Goal: Obtain resource: Download file/media

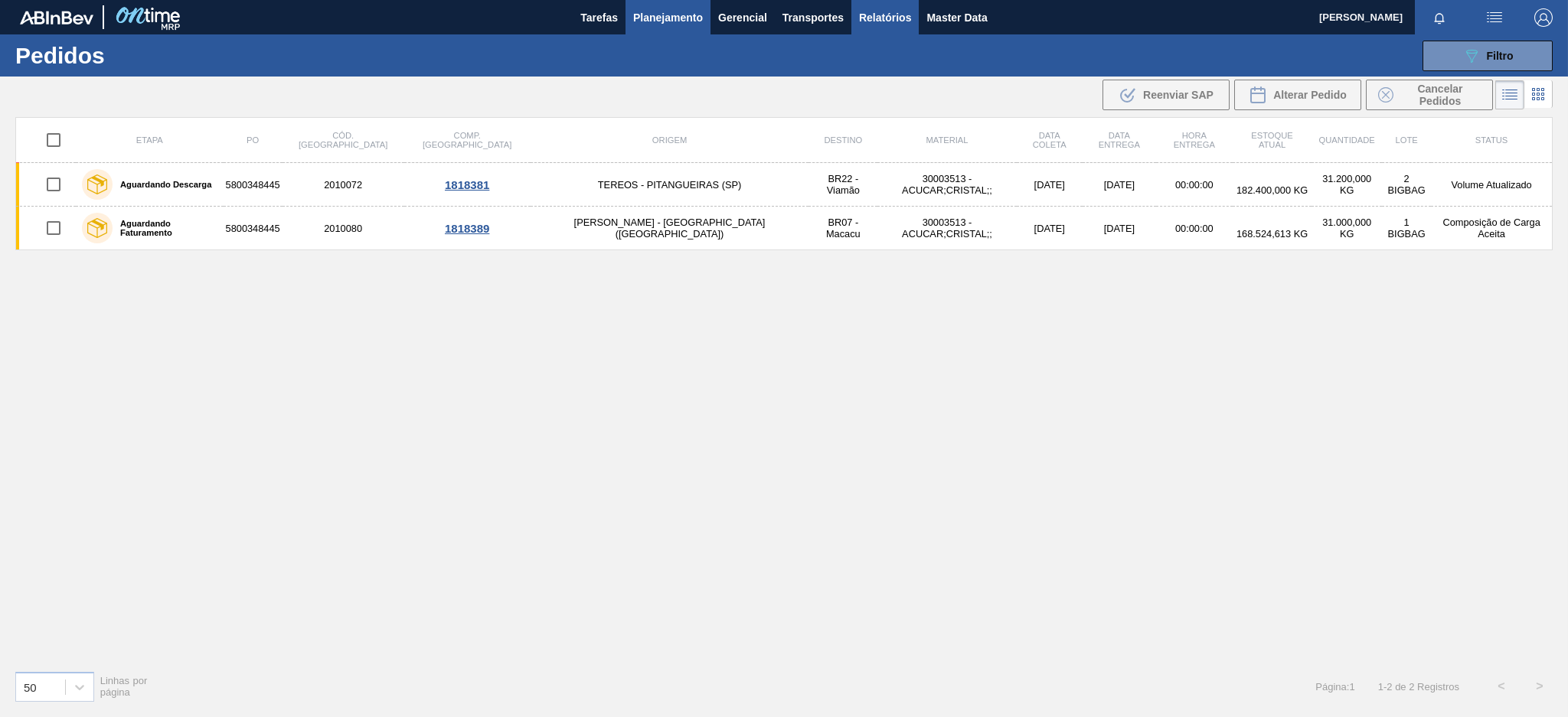
click at [873, 16] on span "Relatórios" at bounding box center [885, 17] width 52 height 18
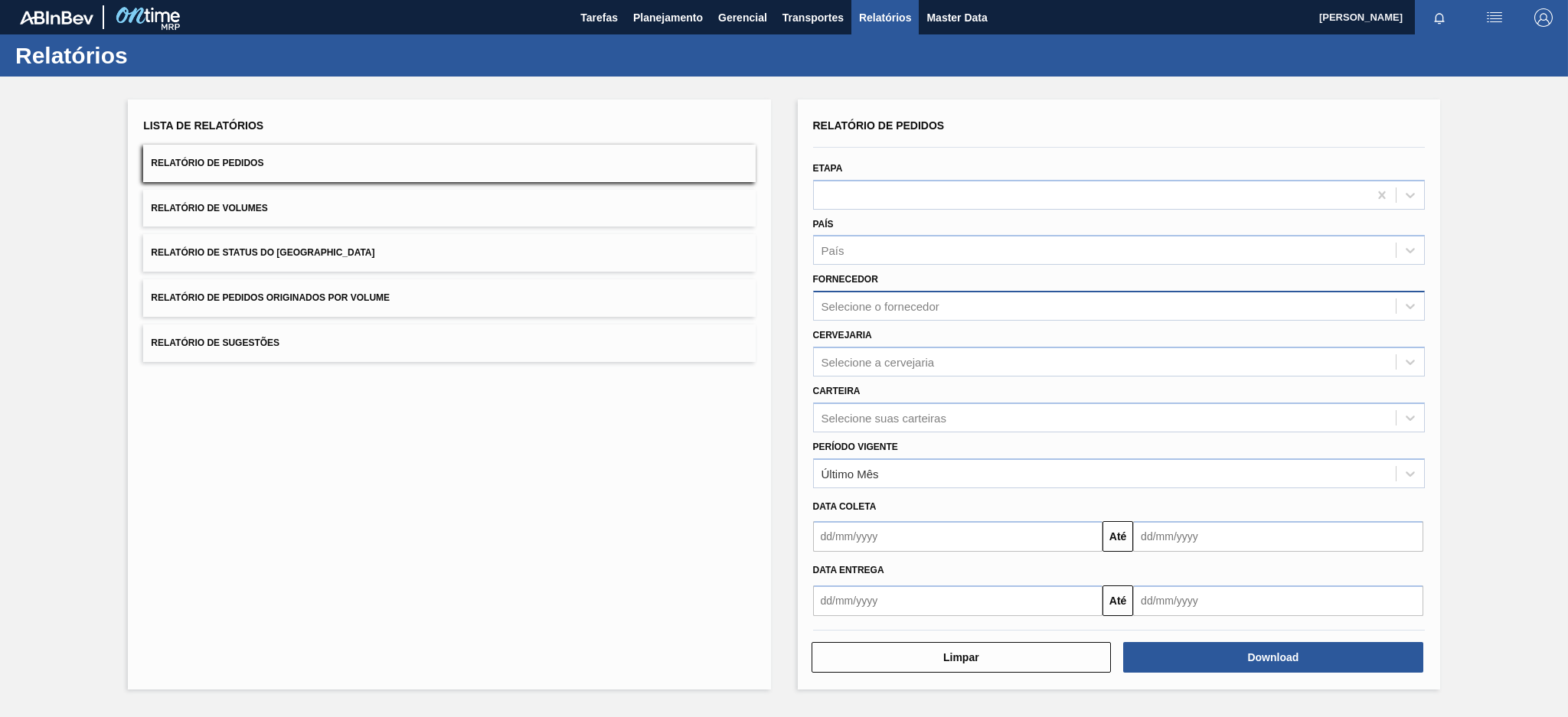
click at [931, 312] on div "Selecione o fornecedor" at bounding box center [1104, 307] width 581 height 22
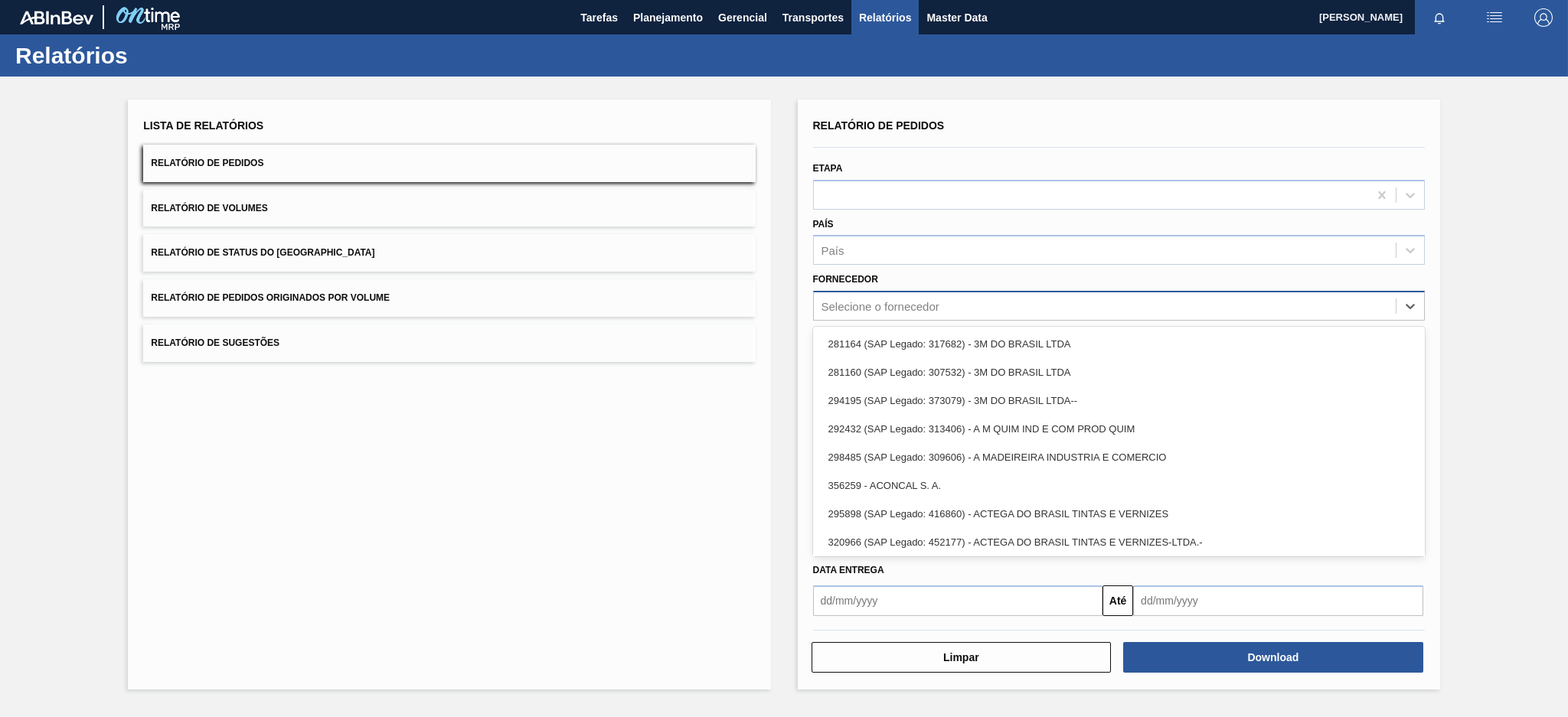
type input "p"
type input "m"
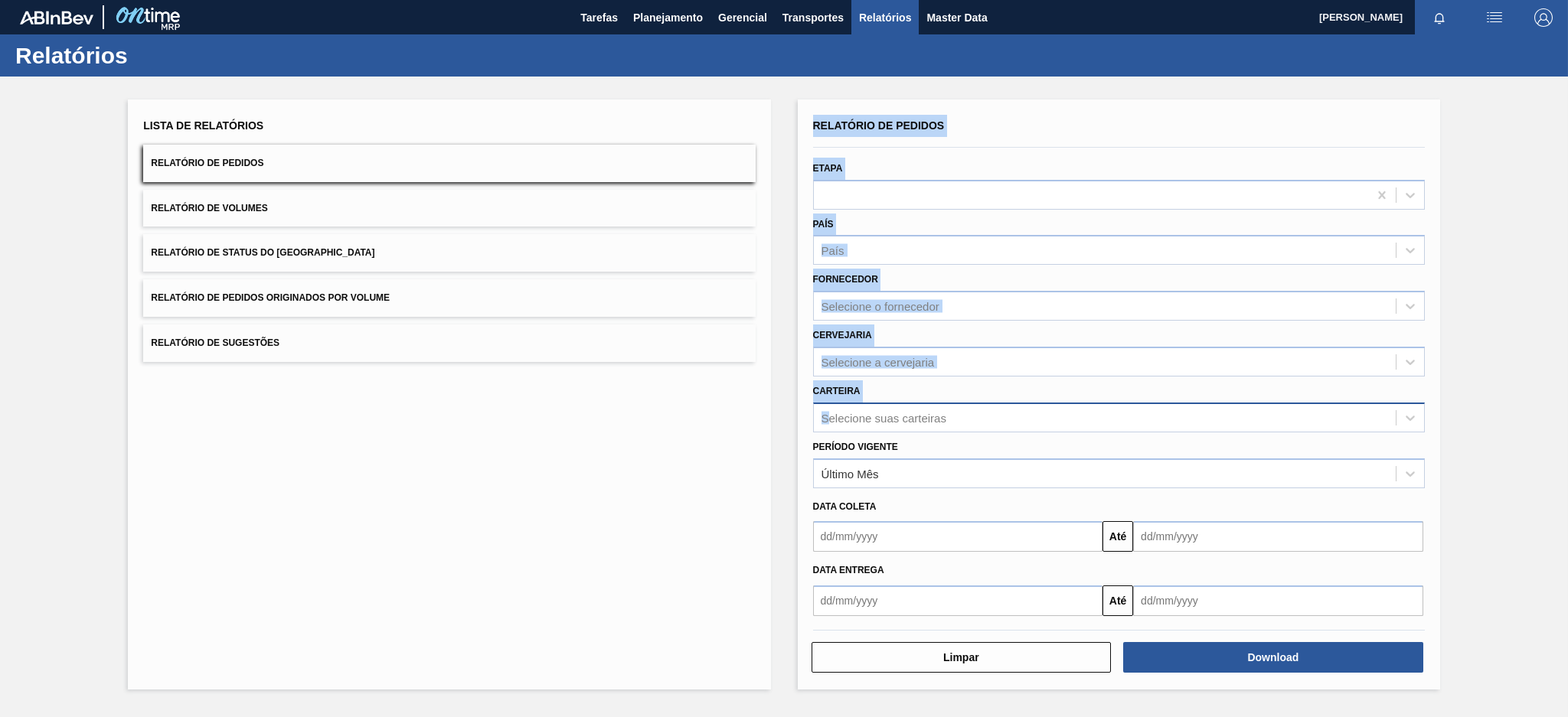
drag, startPoint x: 739, startPoint y: 408, endPoint x: 828, endPoint y: 417, distance: 89.5
click at [828, 417] on div "Lista de Relatórios Relatório de Pedidos Relatório de Volumes Relatório de Stat…" at bounding box center [784, 393] width 1568 height 632
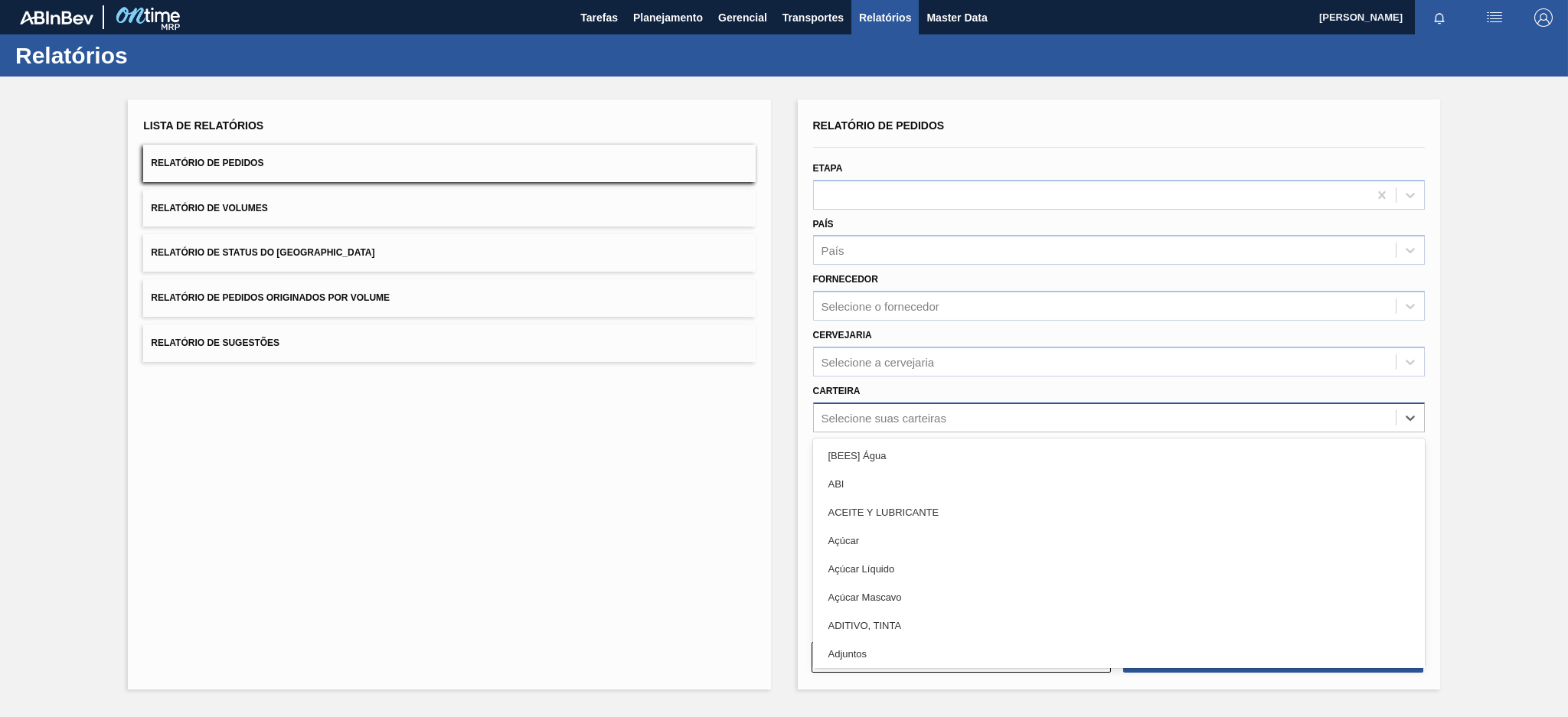
click at [828, 417] on div "Selecione suas carteiras" at bounding box center [884, 417] width 124 height 13
type input "mal"
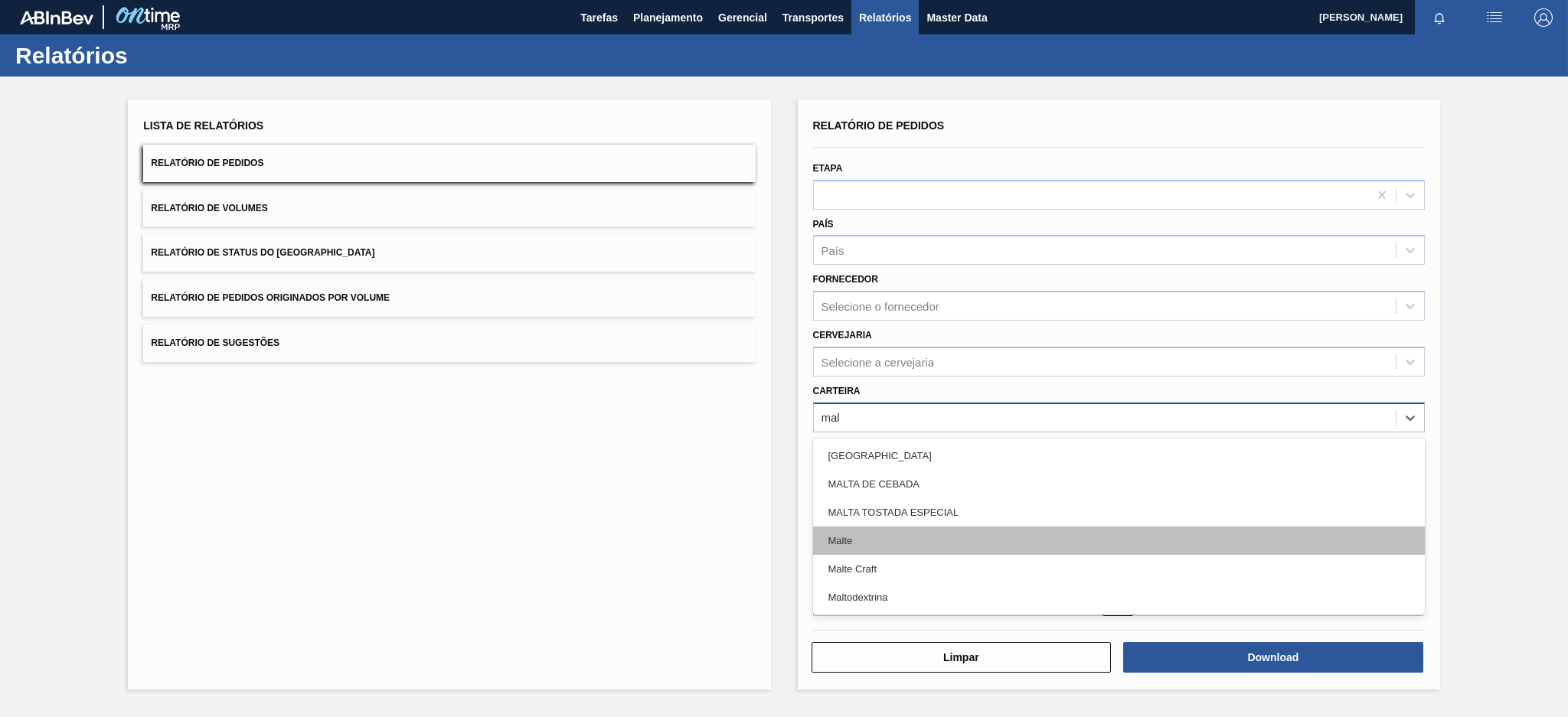
click at [870, 527] on div "Malte" at bounding box center [1119, 541] width 612 height 29
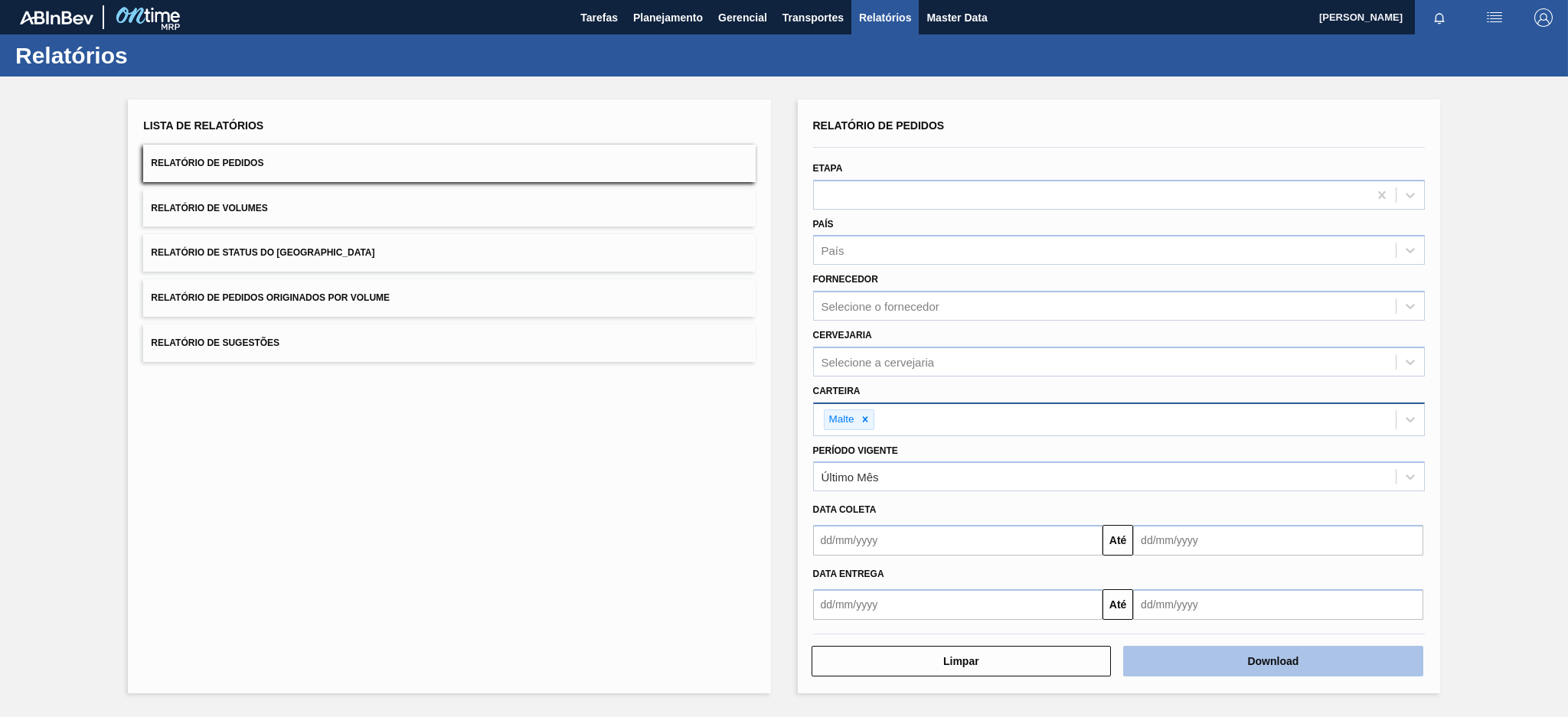
click at [1226, 649] on button "Download" at bounding box center [1273, 661] width 300 height 30
